Goal: Ask a question

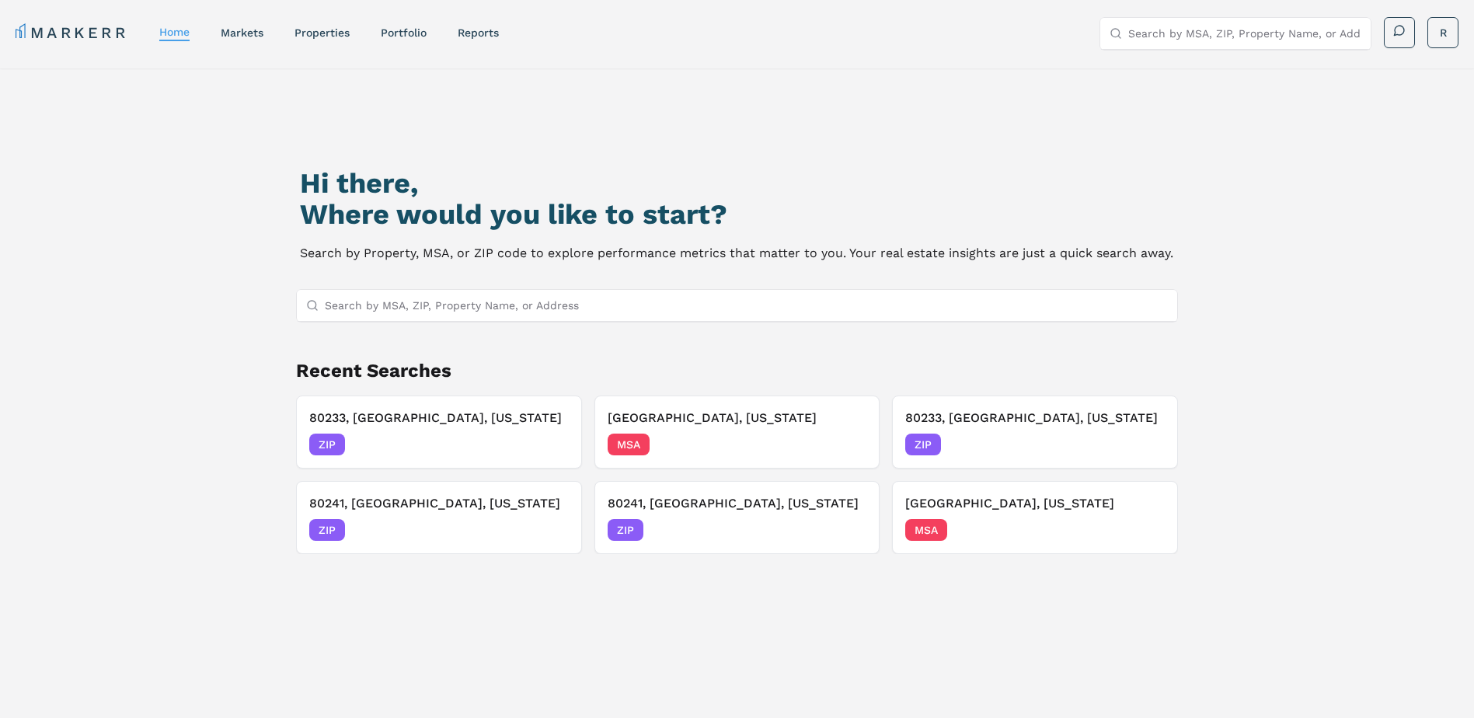
click at [323, 300] on div at bounding box center [737, 306] width 881 height 32
click at [309, 305] on icon at bounding box center [312, 305] width 12 height 12
click at [338, 308] on input "Search by MSA, ZIP, Property Name, or Address" at bounding box center [747, 305] width 844 height 31
